Goal: Task Accomplishment & Management: Use online tool/utility

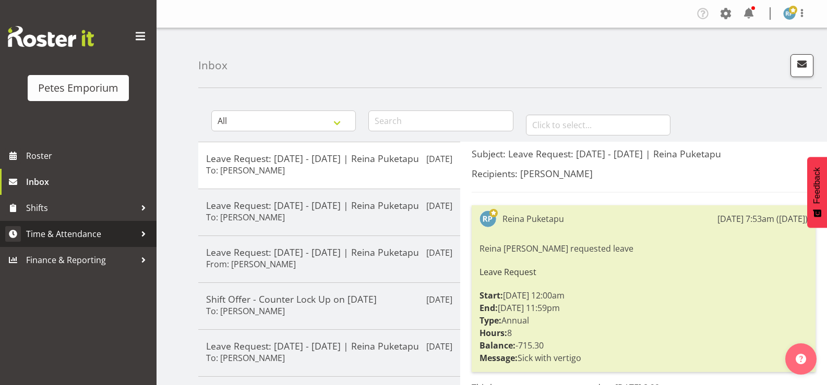
click at [86, 229] on span "Time & Attendance" at bounding box center [81, 234] width 110 height 16
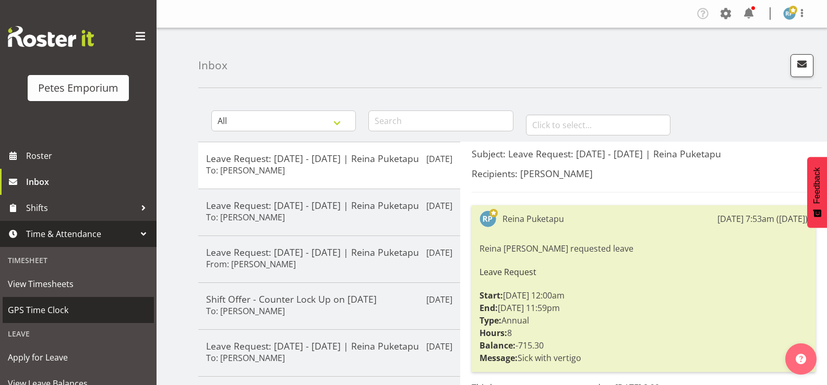
click at [58, 308] on span "GPS Time Clock" at bounding box center [78, 310] width 141 height 16
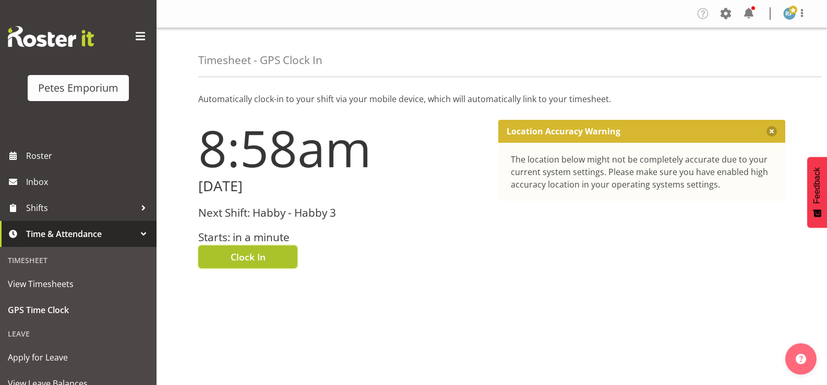
click at [267, 259] on button "Clock In" at bounding box center [247, 257] width 99 height 23
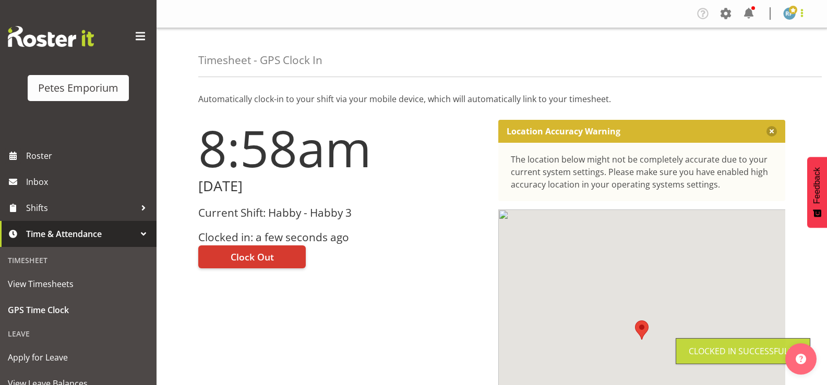
click at [806, 11] on span at bounding box center [801, 13] width 13 height 13
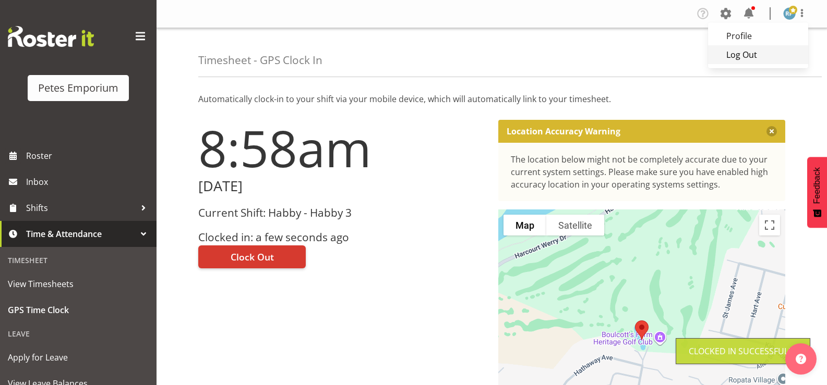
click at [763, 55] on link "Log Out" at bounding box center [758, 54] width 100 height 19
